Goal: Task Accomplishment & Management: Complete application form

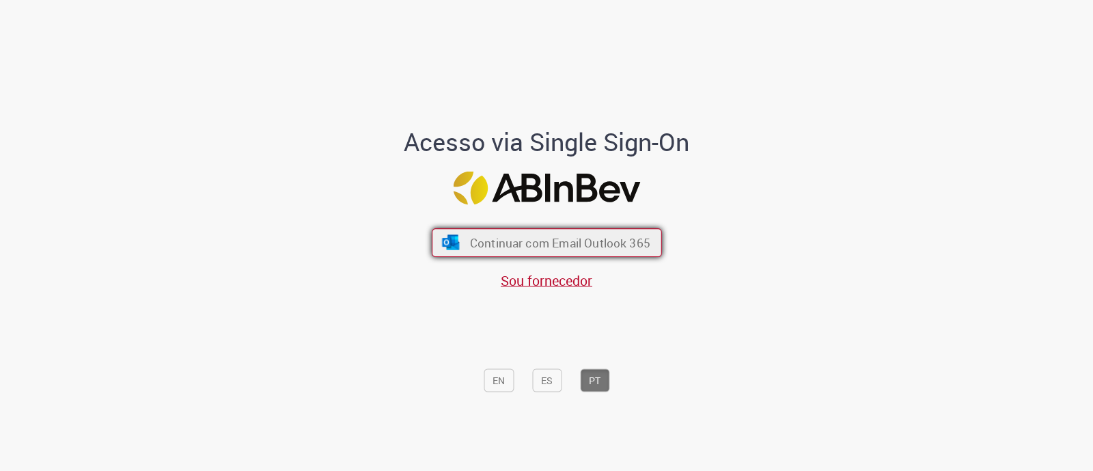
click at [528, 238] on span "Continuar com Email Outlook 365" at bounding box center [559, 243] width 180 height 16
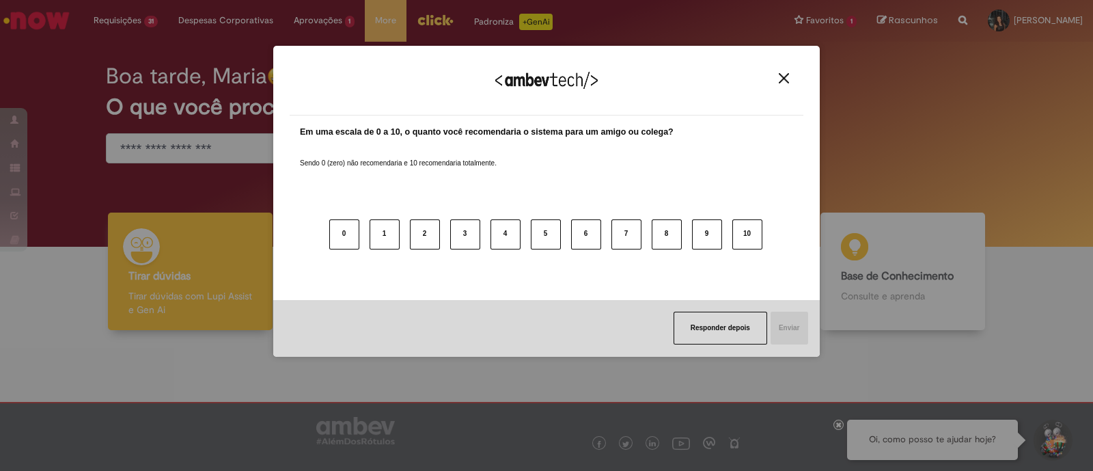
click at [784, 75] on img "Close" at bounding box center [784, 78] width 10 height 10
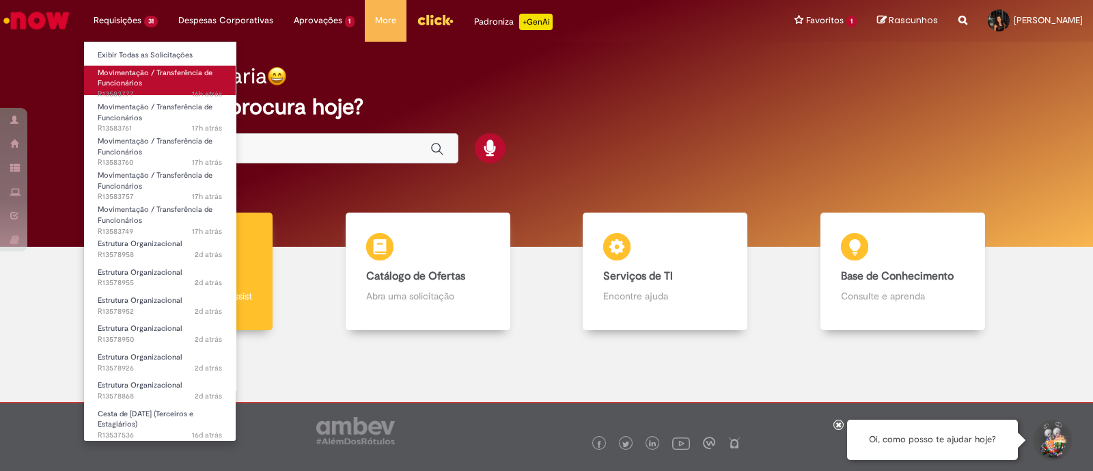
click at [126, 81] on span "Movimentação / Transferência de Funcionários" at bounding box center [155, 78] width 115 height 21
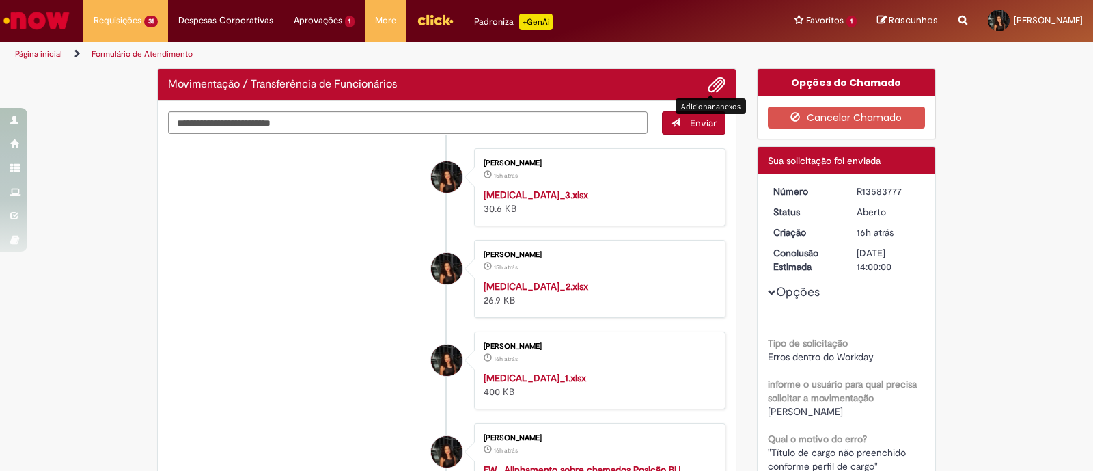
click at [709, 90] on span "Adicionar anexos" at bounding box center [717, 85] width 16 height 16
